Goal: Information Seeking & Learning: Learn about a topic

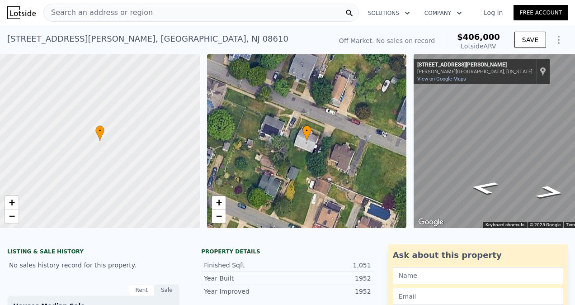
scroll to position [0, 217]
type input "$ 0"
type input "$ 30,001"
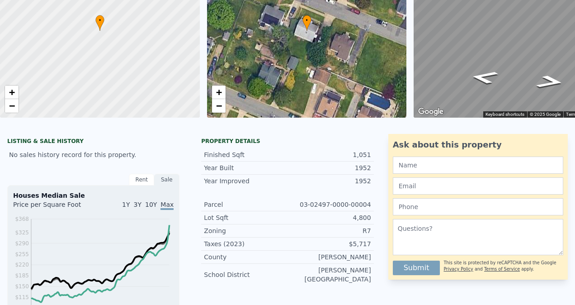
scroll to position [0, 0]
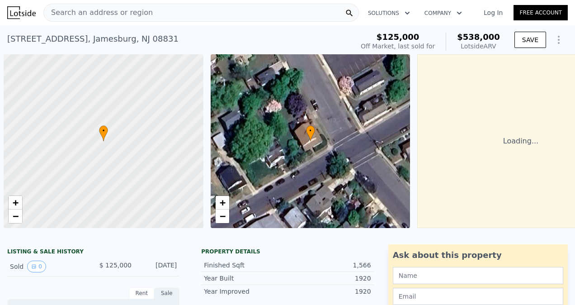
scroll to position [0, 4]
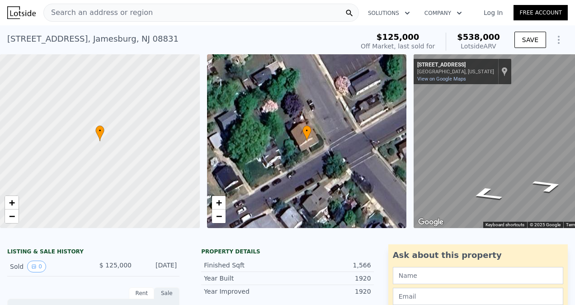
click at [154, 11] on div "Search an address or region" at bounding box center [200, 13] width 315 height 18
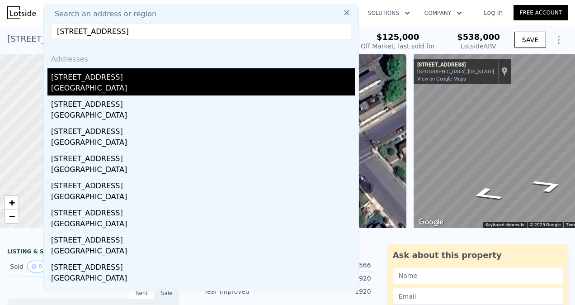
type input "164 Old Forge Rd, Monroe Township, NJ 08831"
click at [108, 83] on div "Middlesex County, NJ 08831" at bounding box center [203, 89] width 304 height 13
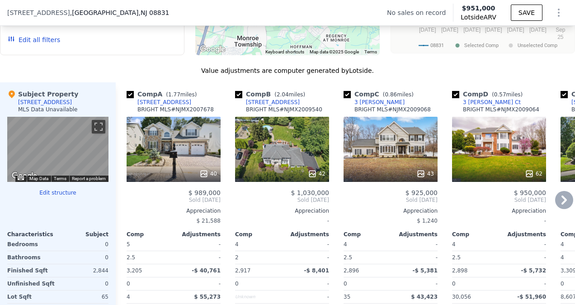
scroll to position [842, 0]
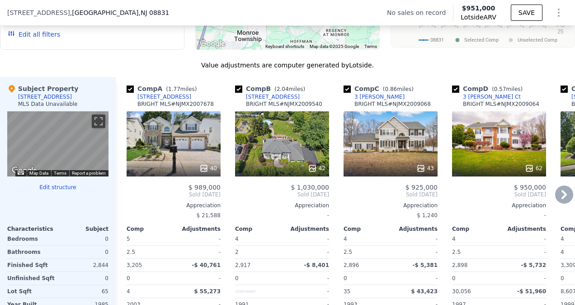
click at [561, 199] on icon at bounding box center [563, 194] width 5 height 9
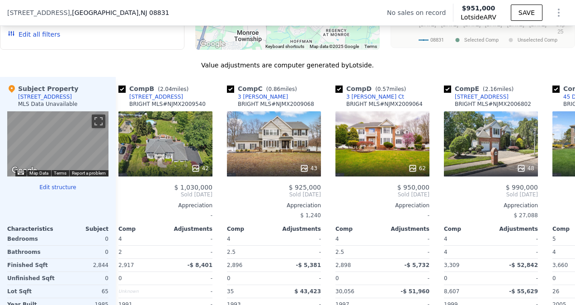
scroll to position [0, 217]
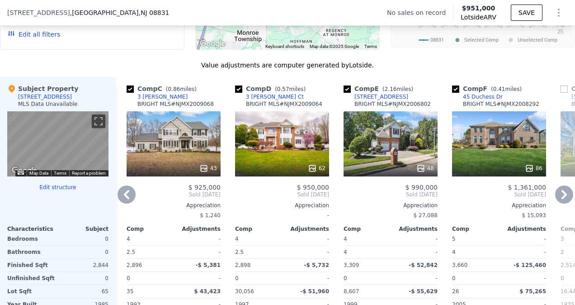
click at [561, 199] on icon at bounding box center [563, 194] width 5 height 9
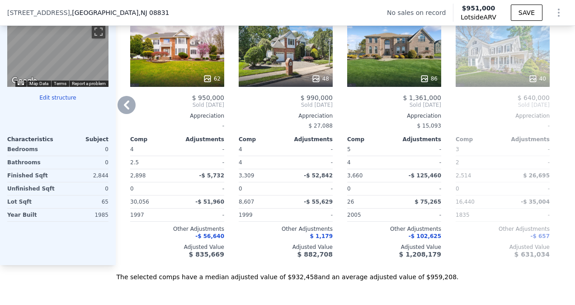
scroll to position [932, 0]
